Goal: Information Seeking & Learning: Compare options

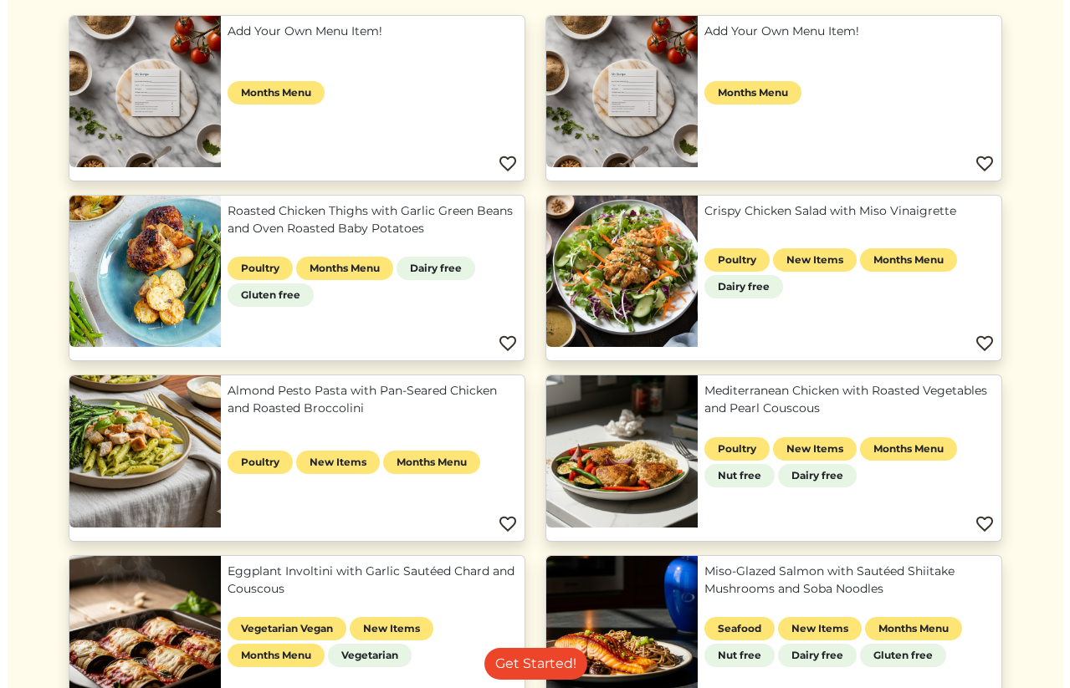
scroll to position [210, 0]
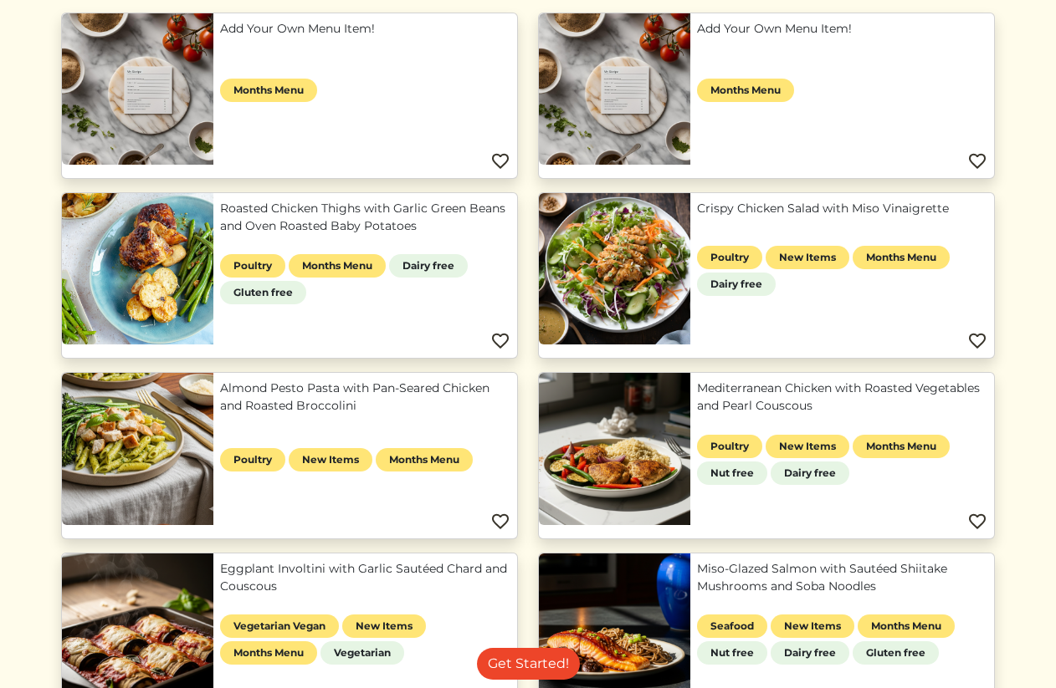
click at [737, 383] on link "Mediterranean Chicken with Roasted Vegetables and Pearl Couscous" at bounding box center [842, 397] width 290 height 35
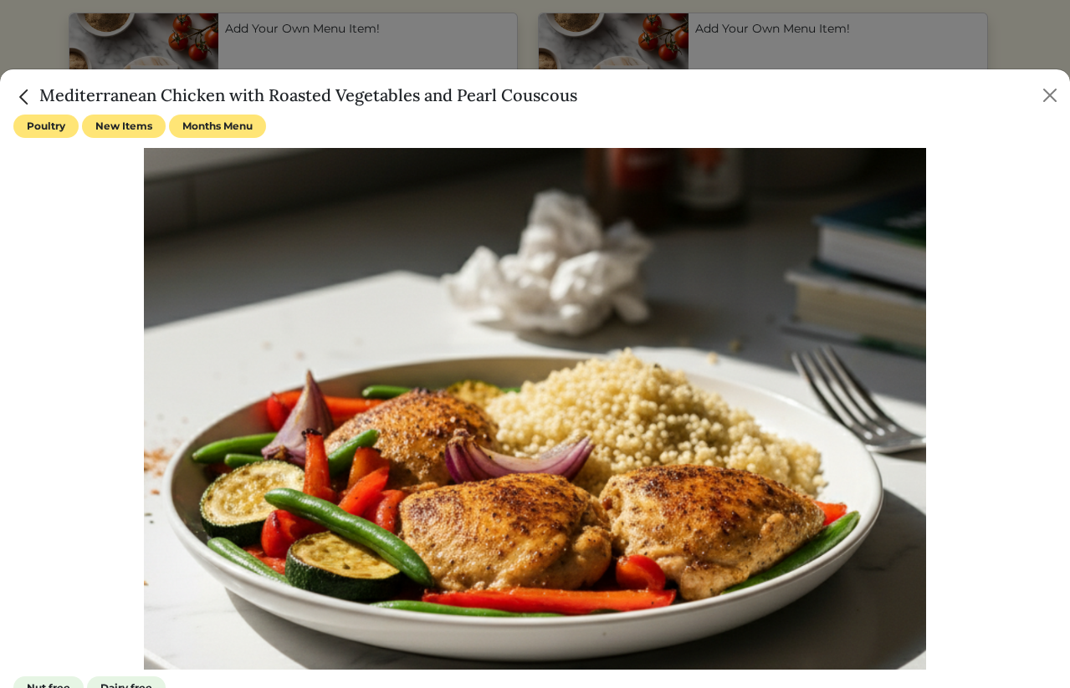
scroll to position [81, 0]
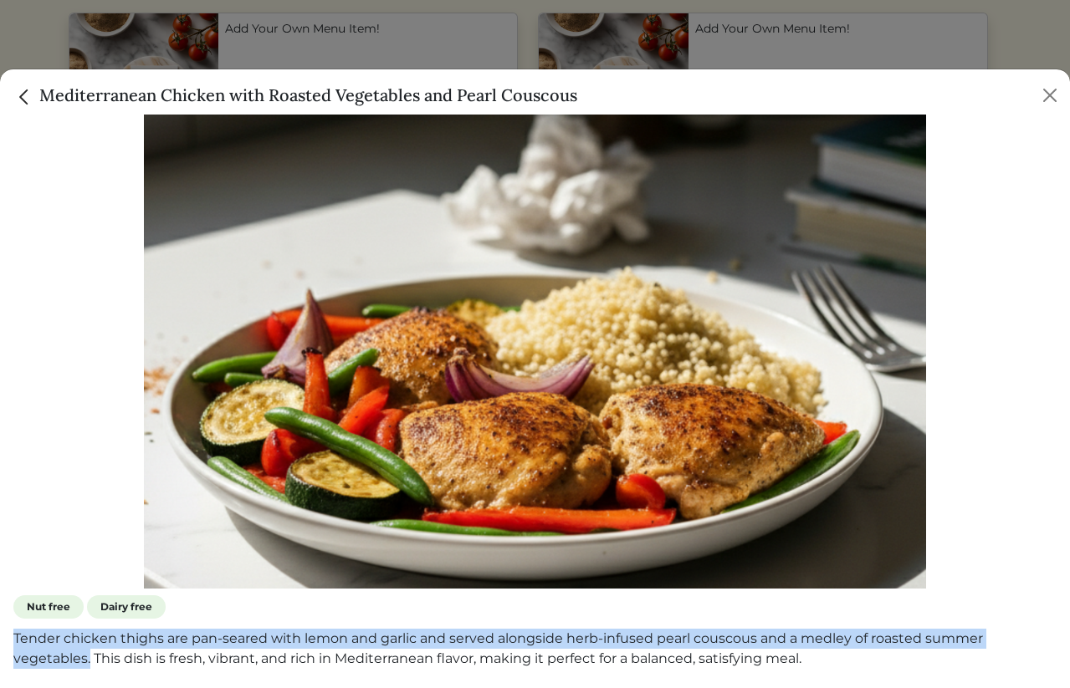
drag, startPoint x: 13, startPoint y: 629, endPoint x: 89, endPoint y: 645, distance: 76.9
click at [87, 645] on div "Poultry New Items Months Menu Nut free Dairy free Tender chicken thighs are pan…" at bounding box center [535, 402] width 1070 height 574
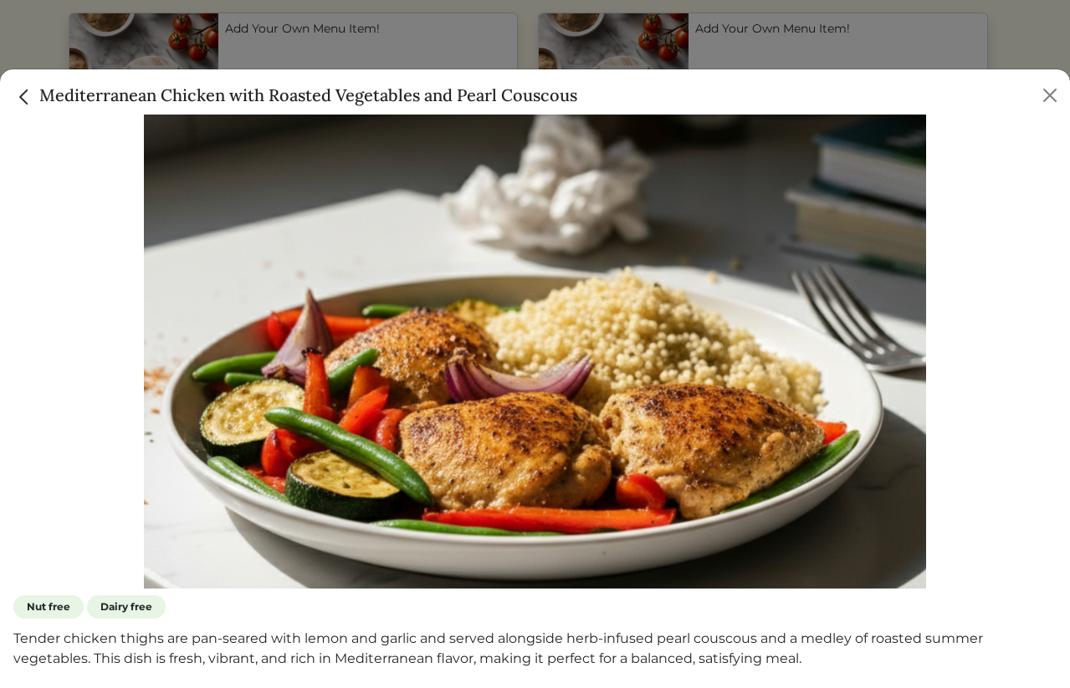
click at [93, 104] on h5 "Mediterranean Chicken with Roasted Vegetables and Pearl Couscous" at bounding box center [295, 95] width 564 height 25
click at [94, 83] on h5 "Mediterranean Chicken with Roasted Vegetables and Pearl Couscous" at bounding box center [295, 95] width 564 height 25
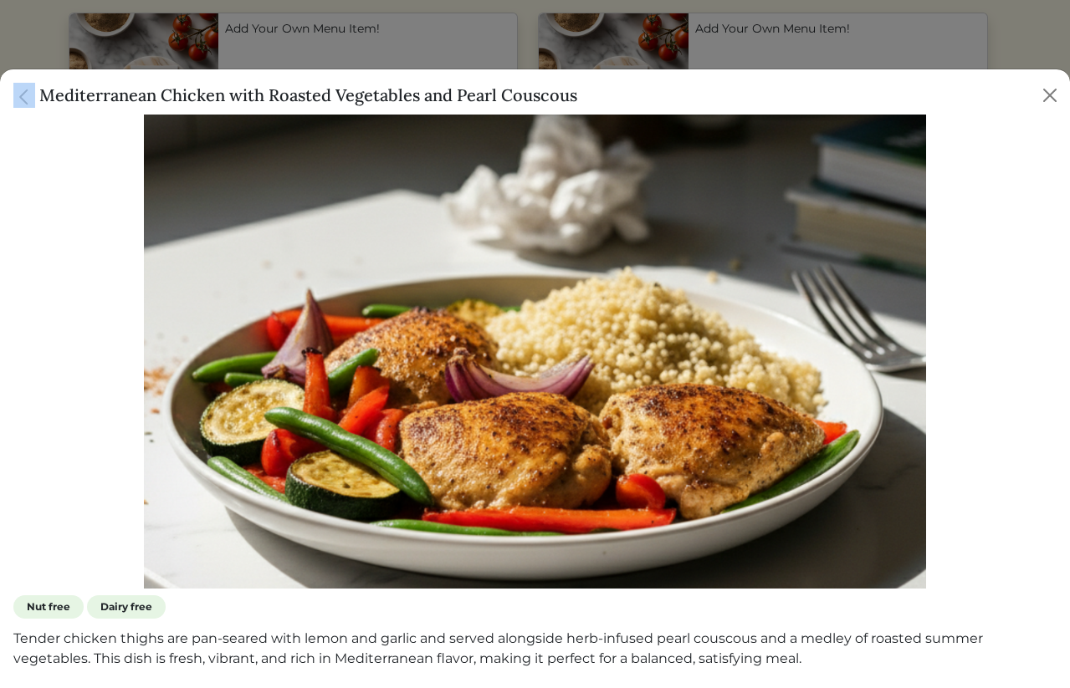
click at [94, 83] on h5 "Mediterranean Chicken with Roasted Vegetables and Pearl Couscous" at bounding box center [295, 95] width 564 height 25
click at [94, 85] on h5 "Mediterranean Chicken with Roasted Vegetables and Pearl Couscous" at bounding box center [295, 95] width 564 height 25
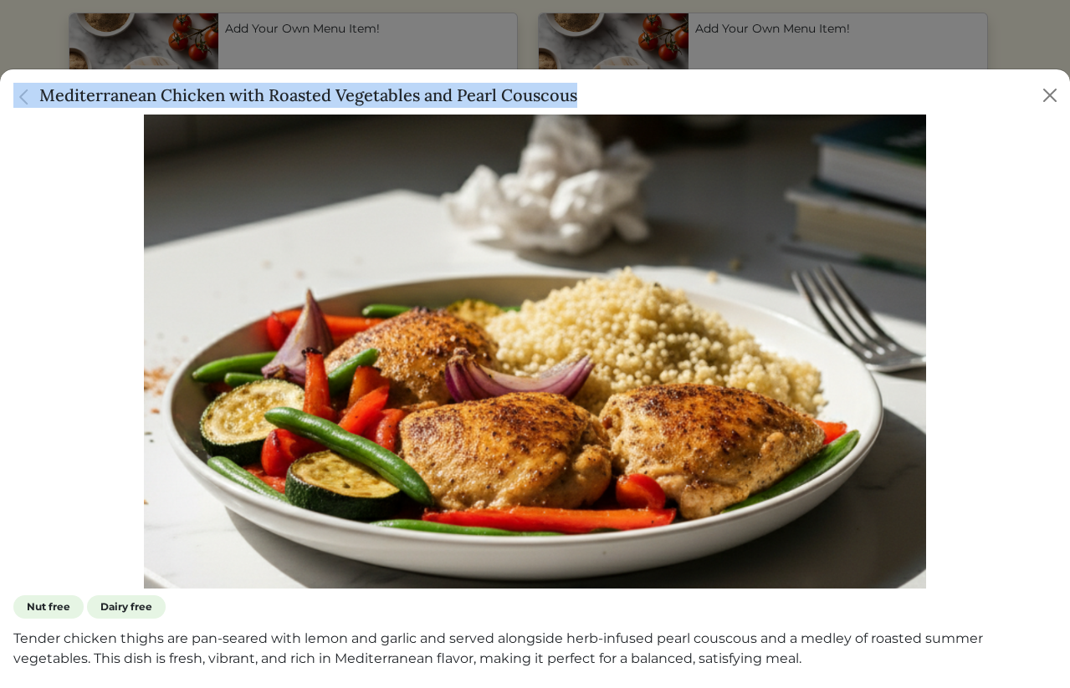
copy div "Mediterranean Chicken with Roasted Vegetables and Pearl Couscous"
drag, startPoint x: 484, startPoint y: 13, endPoint x: 507, endPoint y: 3, distance: 24.7
click at [487, 12] on div at bounding box center [535, 344] width 1070 height 688
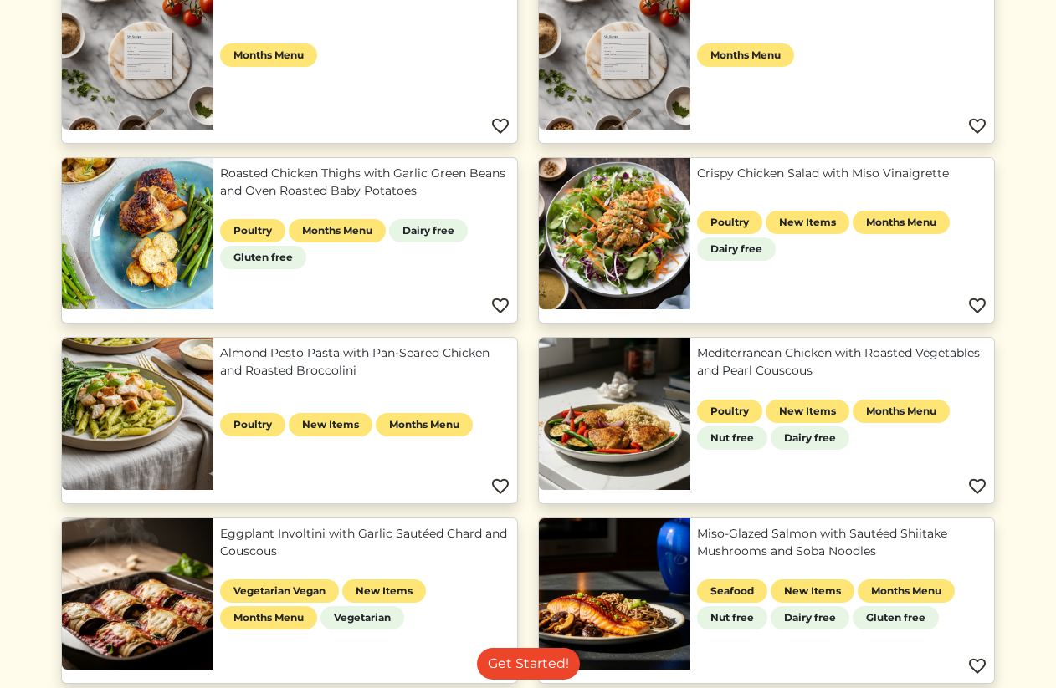
scroll to position [320, 0]
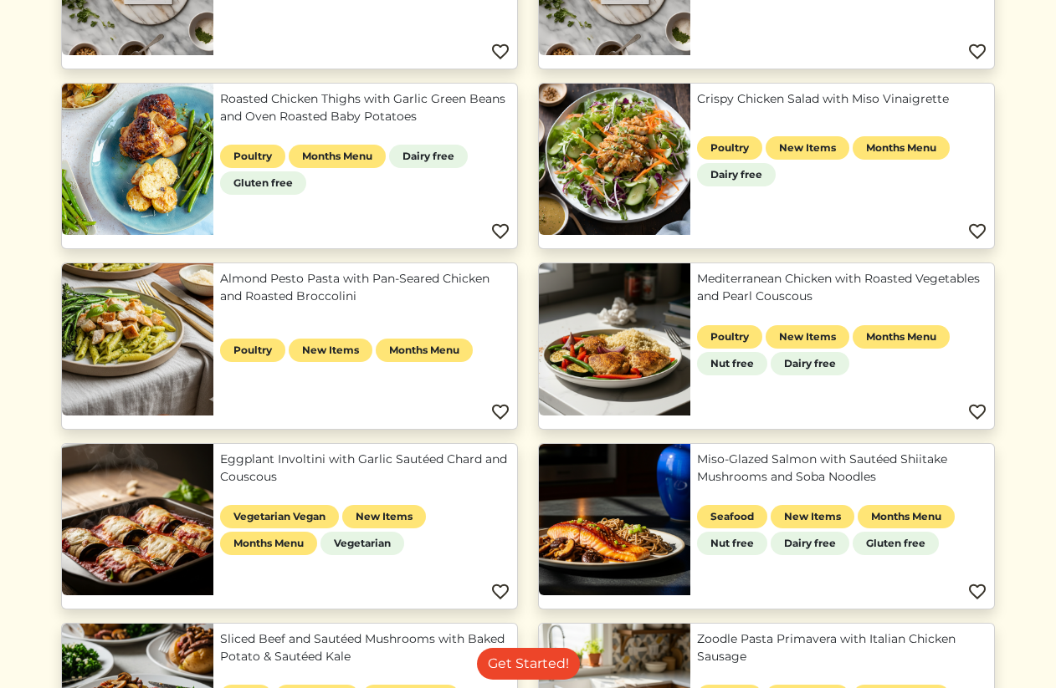
click at [721, 464] on link "Miso-Glazed Salmon with Sautéed Shiitake Mushrooms and Soba Noodles" at bounding box center [842, 468] width 290 height 35
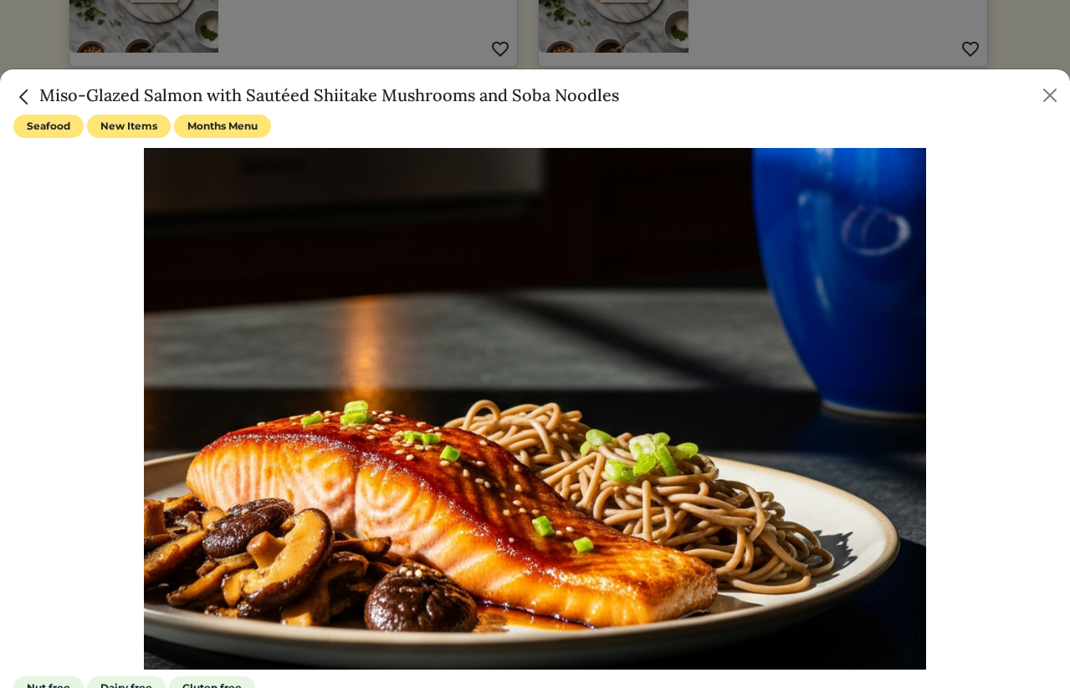
click at [499, 87] on h5 "Miso-Glazed Salmon with Sautéed Shiitake Mushrooms and Soba Noodles" at bounding box center [316, 95] width 606 height 25
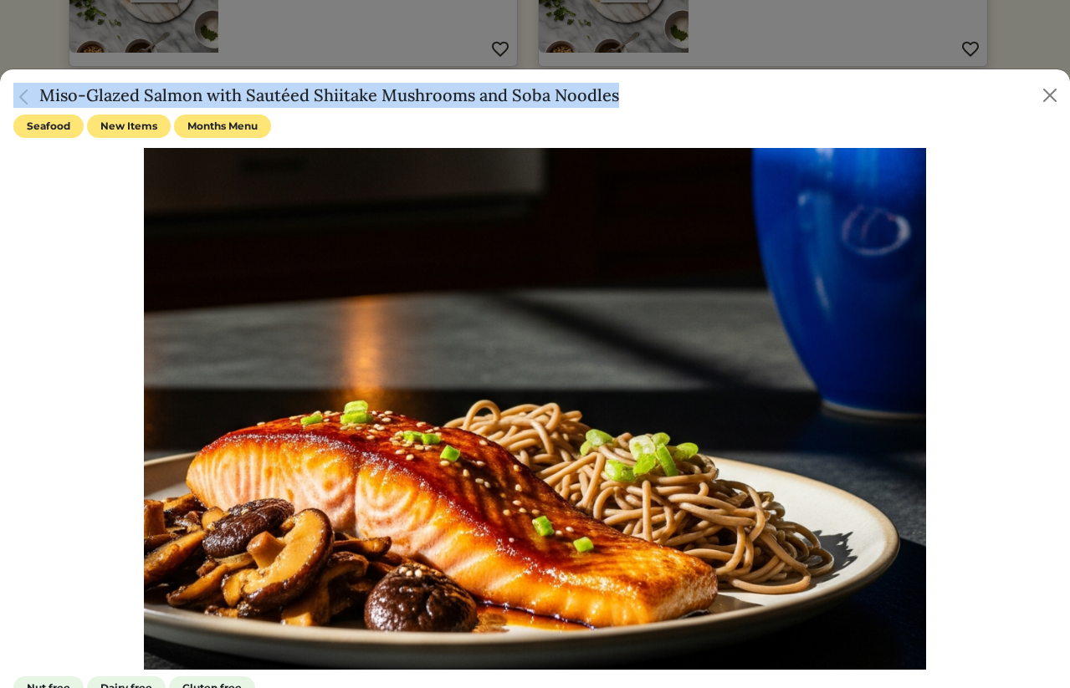
copy div "Miso-Glazed Salmon with Sautéed Shiitake Mushrooms and Soba Noodles"
click at [1040, 109] on div "Miso-Glazed Salmon with Sautéed Shiitake Mushrooms and Soba Noodles" at bounding box center [535, 91] width 1070 height 45
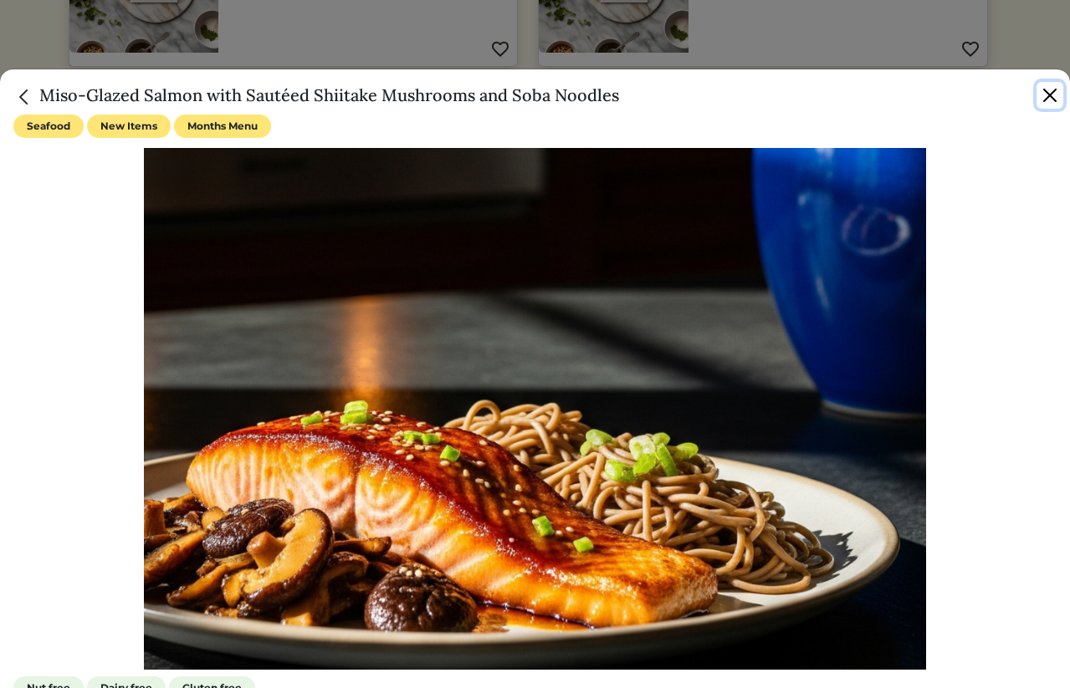
click at [1045, 89] on button "Close" at bounding box center [1049, 95] width 27 height 27
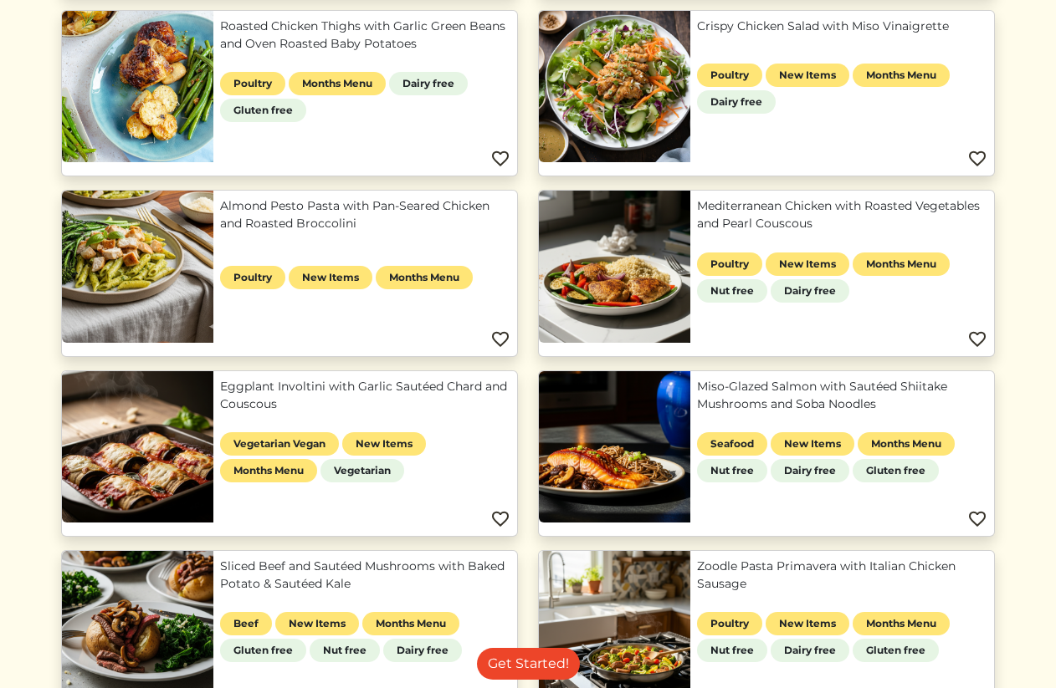
scroll to position [516, 0]
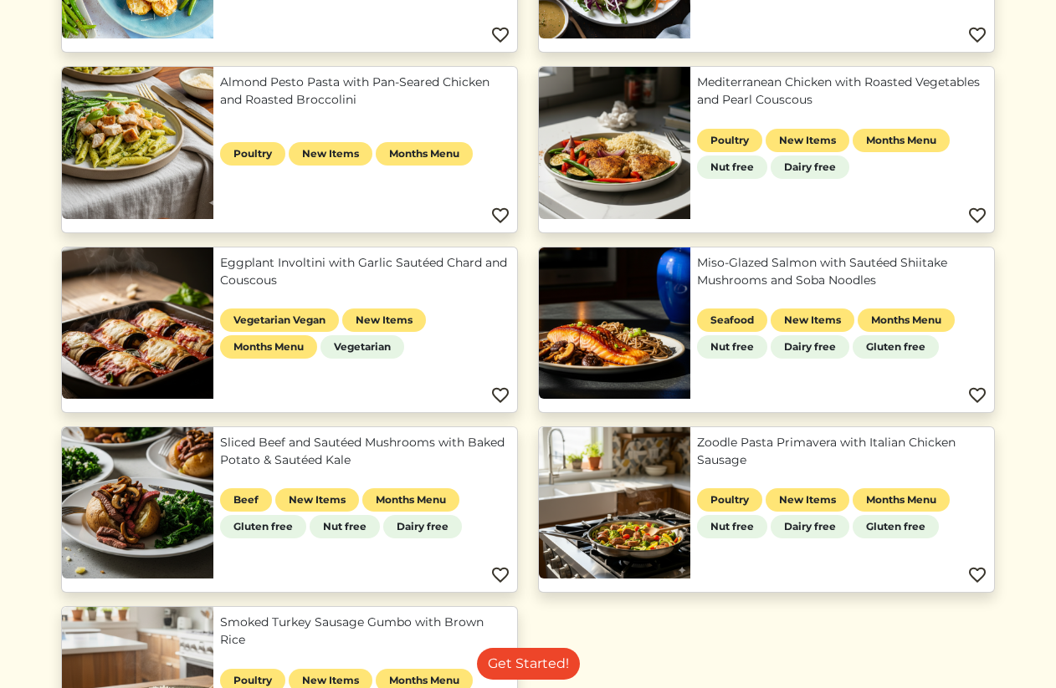
click at [367, 436] on link "Sliced Beef and Sautéed Mushrooms with Baked Potato & Sautéed Kale" at bounding box center [365, 451] width 290 height 35
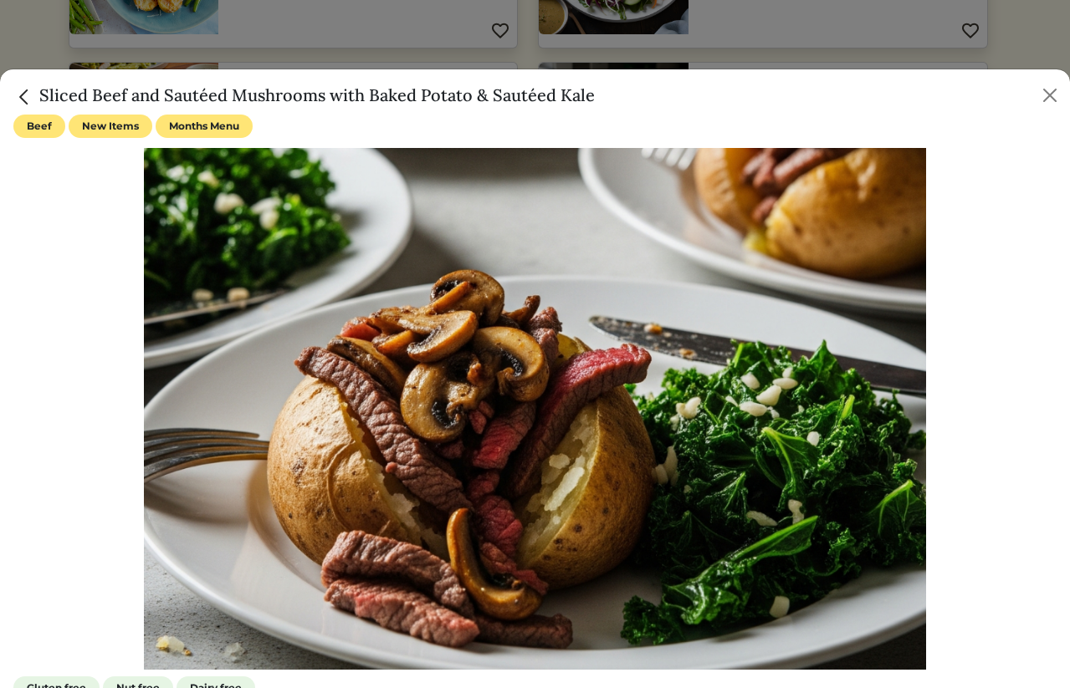
click at [168, 100] on h5 "Sliced Beef and Sautéed Mushrooms with Baked Potato & Sautéed Kale" at bounding box center [303, 95] width 581 height 25
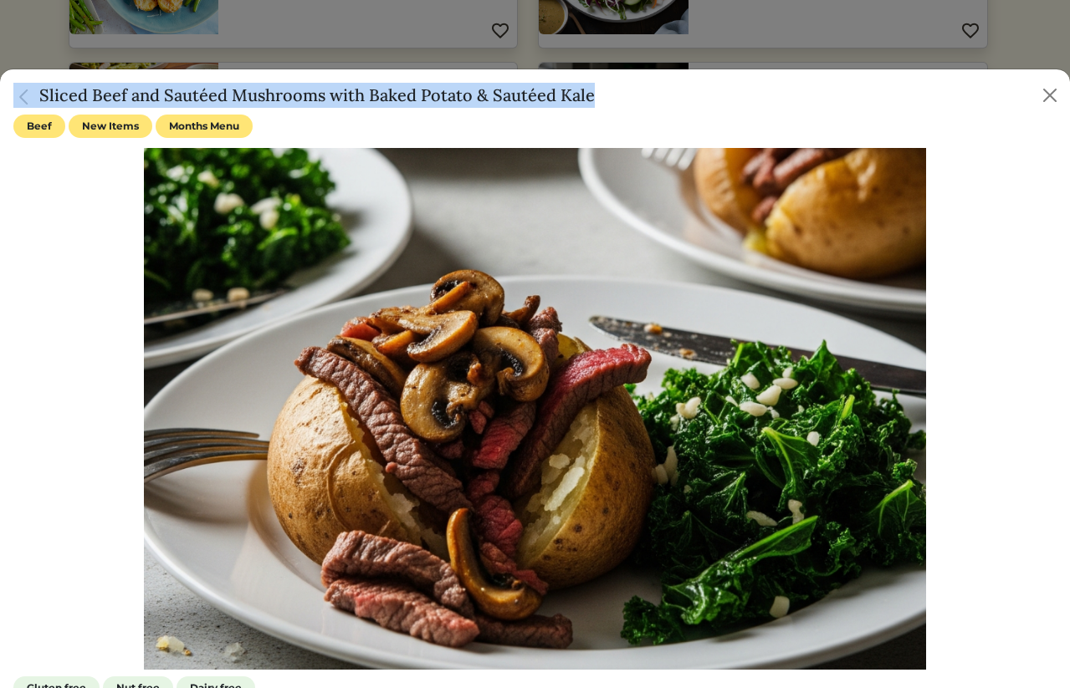
copy div "Sliced Beef and Sautéed Mushrooms with Baked Potato & Sautéed Kale"
click at [244, 87] on h5 "Sliced Beef and Sautéed Mushrooms with Baked Potato & Sautéed Kale" at bounding box center [303, 95] width 581 height 25
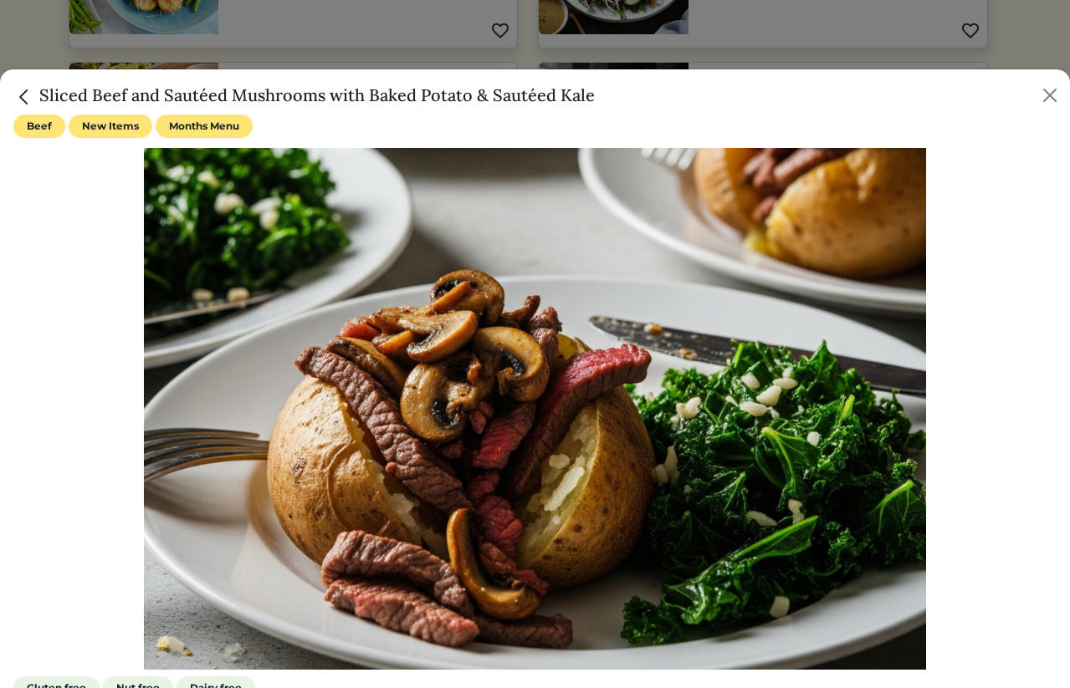
drag, startPoint x: 42, startPoint y: 95, endPoint x: 595, endPoint y: 102, distance: 553.0
click at [595, 102] on div "Sliced Beef and Sautéed Mushrooms with Baked Potato & Sautéed Kale" at bounding box center [535, 91] width 1070 height 45
copy h5 "Sliced Beef and Sautéed Mushrooms with Baked Potato & Sautéed Kale"
click at [1055, 93] on button "Close" at bounding box center [1049, 95] width 27 height 27
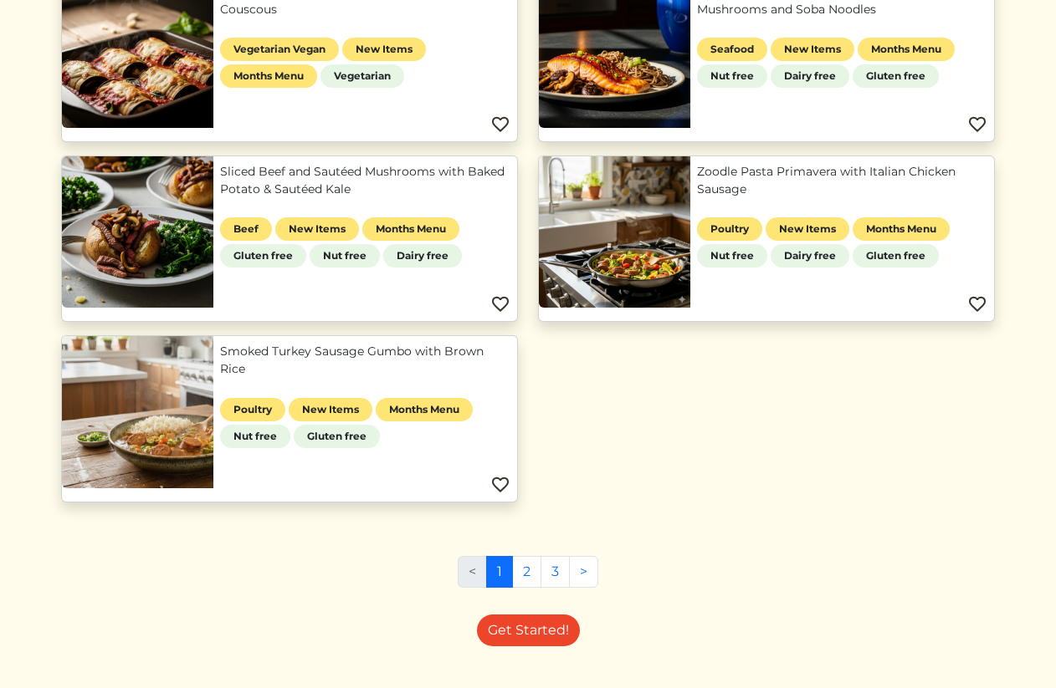
scroll to position [823, 0]
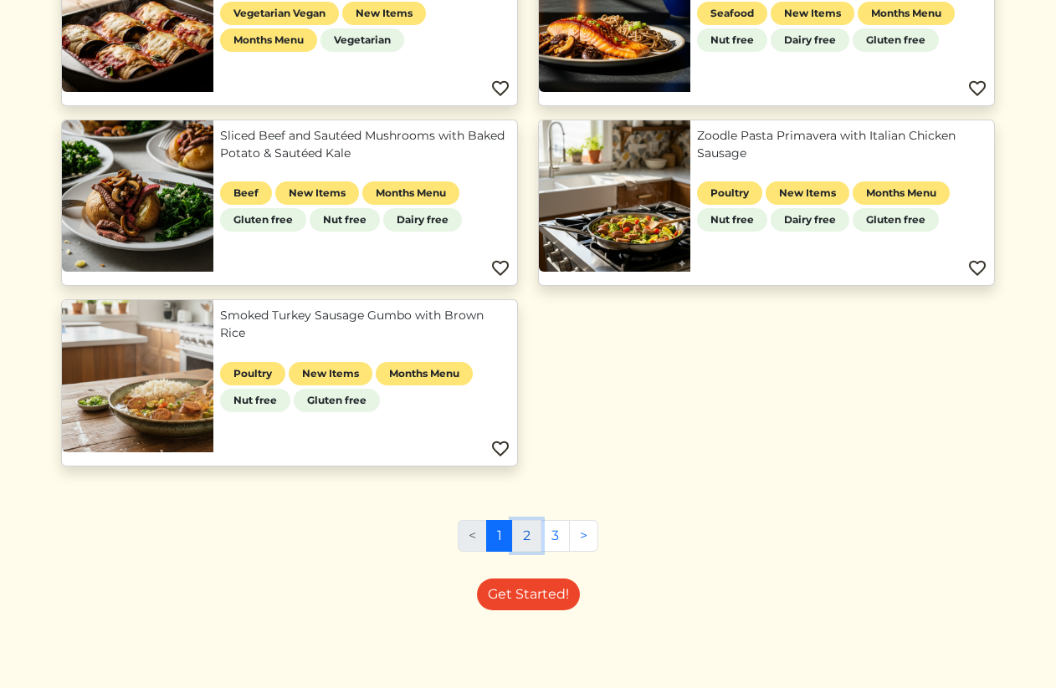
click at [527, 540] on link "2" at bounding box center [526, 536] width 29 height 32
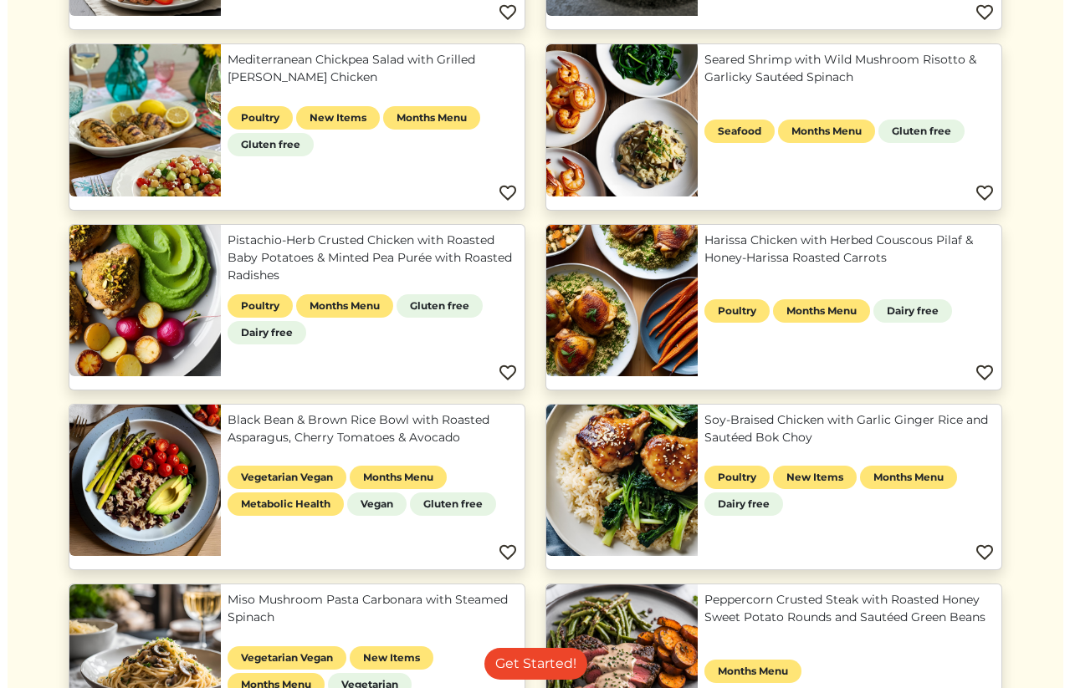
scroll to position [171, 0]
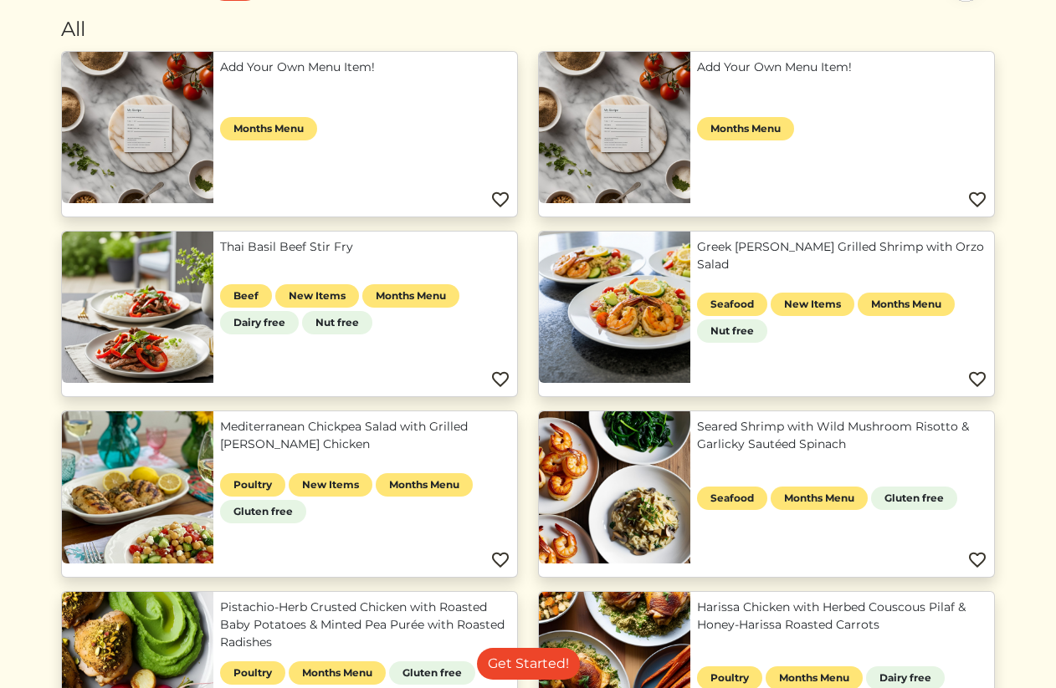
click at [402, 426] on link "Mediterranean Chickpea Salad with Grilled [PERSON_NAME] Chicken" at bounding box center [365, 435] width 290 height 35
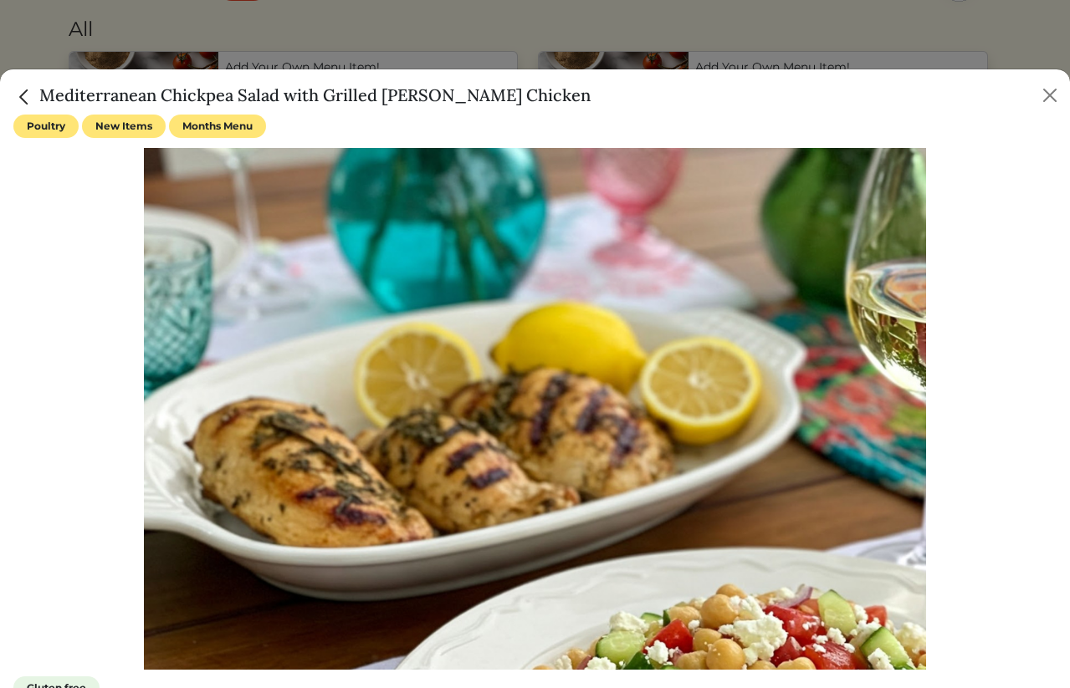
drag, startPoint x: 42, startPoint y: 95, endPoint x: 669, endPoint y: 110, distance: 627.5
click at [669, 110] on div "Mediterranean Chickpea Salad with Grilled [PERSON_NAME] Chicken" at bounding box center [535, 91] width 1070 height 45
copy h5 "Mediterranean Chickpea Salad with Grilled [PERSON_NAME] Chicken"
drag, startPoint x: 234, startPoint y: 43, endPoint x: 1057, endPoint y: 3, distance: 824.1
click at [236, 42] on div at bounding box center [535, 344] width 1070 height 688
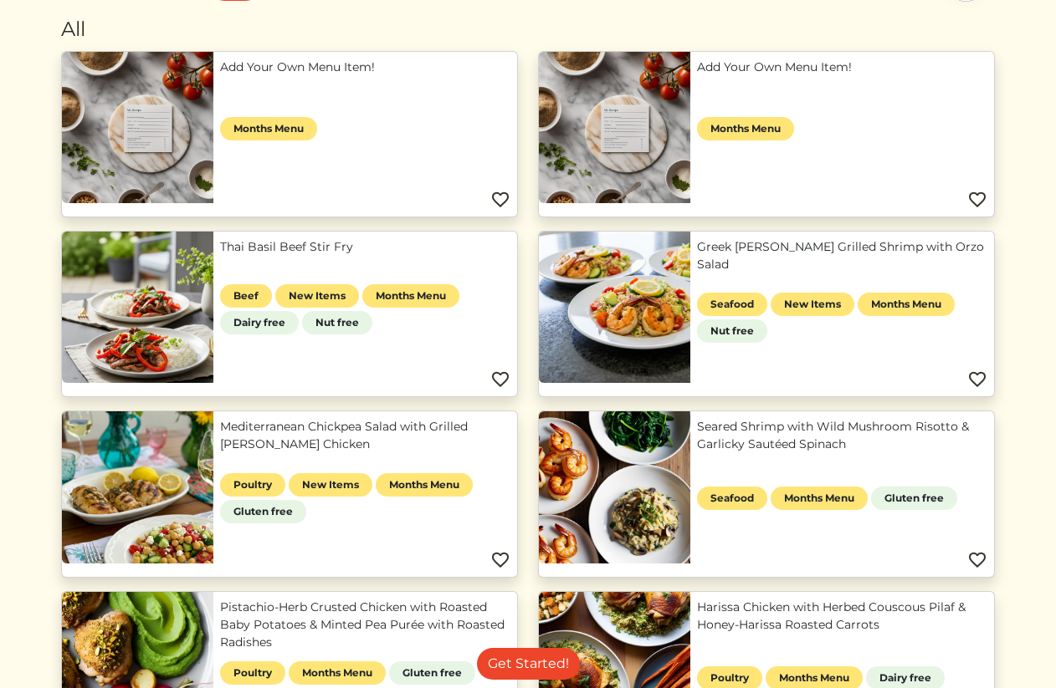
scroll to position [0, 0]
